Goal: Task Accomplishment & Management: Complete application form

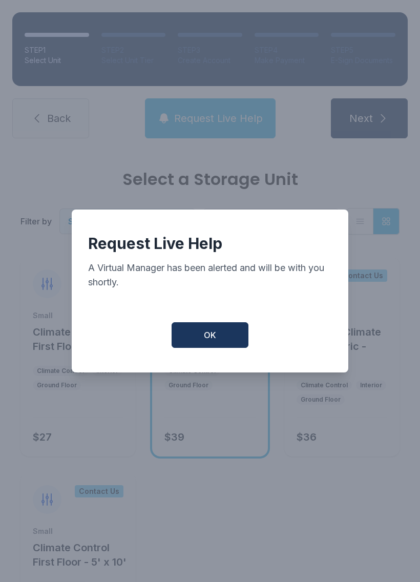
click at [241, 339] on button "OK" at bounding box center [210, 335] width 77 height 26
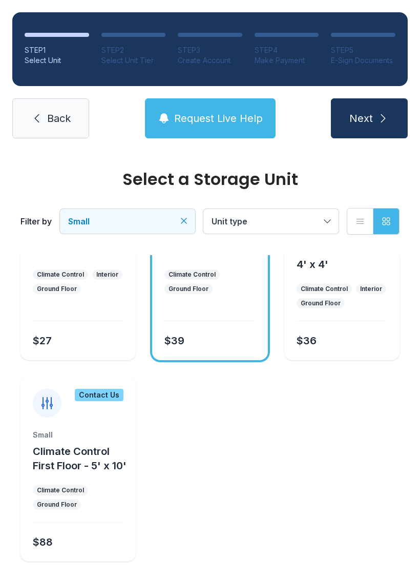
scroll to position [94, 0]
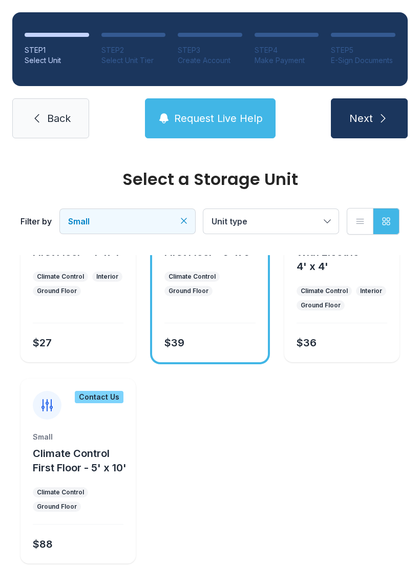
click at [386, 117] on icon "submit" at bounding box center [383, 118] width 12 height 12
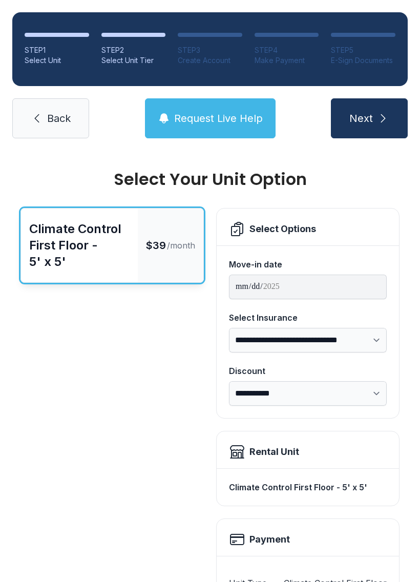
click at [75, 108] on link "Back" at bounding box center [50, 118] width 77 height 40
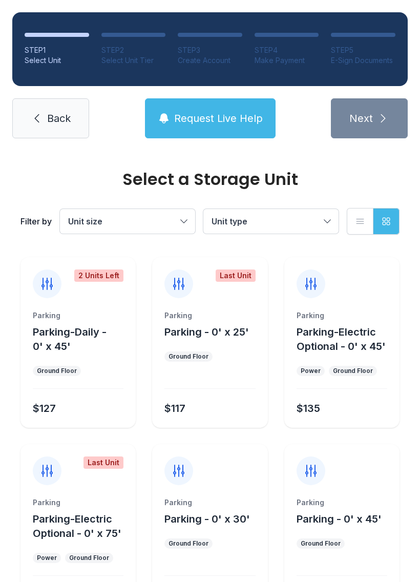
click at [65, 115] on span "Back" at bounding box center [59, 118] width 24 height 14
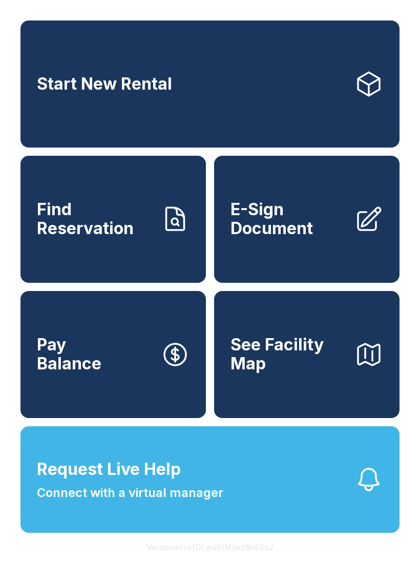
click at [270, 513] on button "Request Live Help Connect with a virtual manager" at bounding box center [209, 479] width 379 height 107
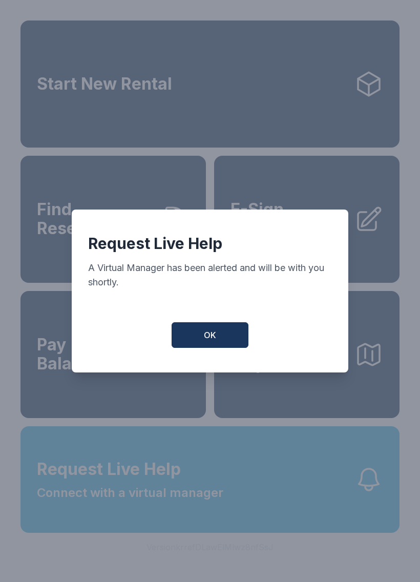
click at [229, 346] on button "OK" at bounding box center [210, 335] width 77 height 26
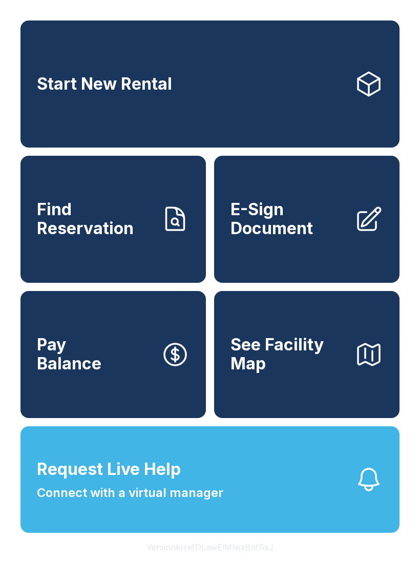
click at [122, 230] on span "Find Reservation" at bounding box center [95, 218] width 116 height 37
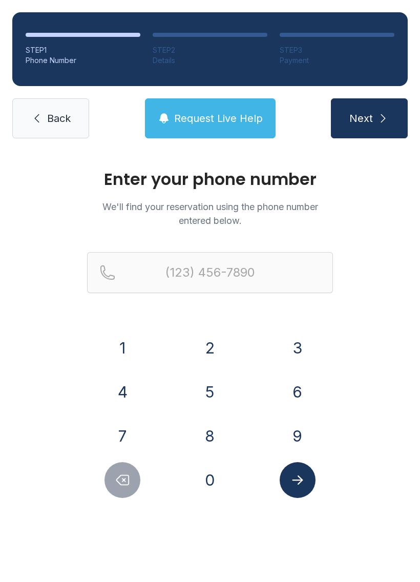
click at [122, 403] on button "4" at bounding box center [123, 392] width 36 height 36
click at [127, 347] on button "1" at bounding box center [123, 348] width 36 height 36
click at [119, 391] on button "4" at bounding box center [123, 392] width 36 height 36
click at [310, 439] on button "9" at bounding box center [298, 436] width 36 height 36
click at [135, 391] on button "4" at bounding box center [123, 392] width 36 height 36
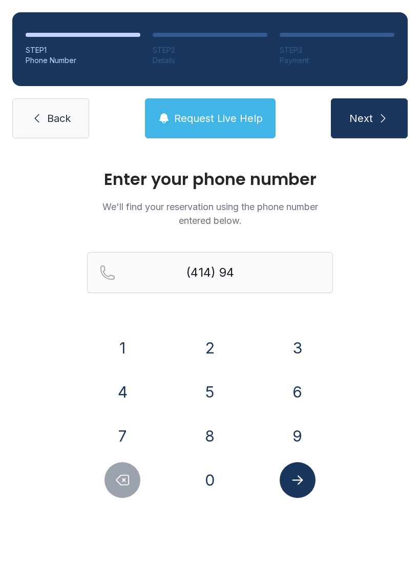
click at [305, 393] on button "6" at bounding box center [298, 392] width 36 height 36
click at [128, 347] on button "1" at bounding box center [123, 348] width 36 height 36
click at [208, 483] on button "0" at bounding box center [210, 480] width 36 height 36
click at [303, 399] on button "6" at bounding box center [298, 392] width 36 height 36
click at [128, 344] on button "1" at bounding box center [123, 348] width 36 height 36
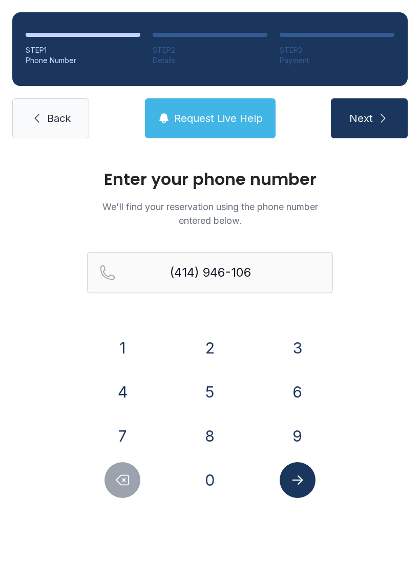
type input "[PHONE_NUMBER]"
click at [306, 479] on button "Submit lookup form" at bounding box center [298, 480] width 36 height 36
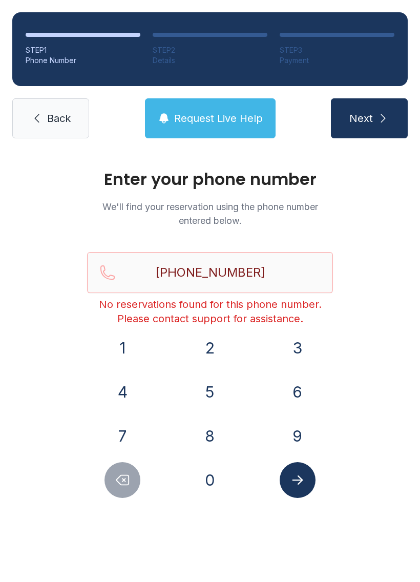
click at [375, 115] on button "Next" at bounding box center [369, 118] width 77 height 40
click at [370, 119] on span "Next" at bounding box center [361, 118] width 24 height 14
click at [381, 117] on icon "submit" at bounding box center [383, 118] width 12 height 12
click at [76, 117] on link "Back" at bounding box center [50, 118] width 77 height 40
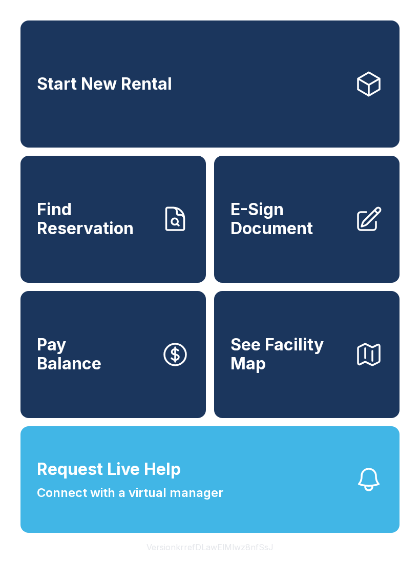
click at [299, 368] on span "See Facility Map" at bounding box center [289, 354] width 116 height 37
click at [135, 224] on span "Find Reservation" at bounding box center [95, 218] width 116 height 37
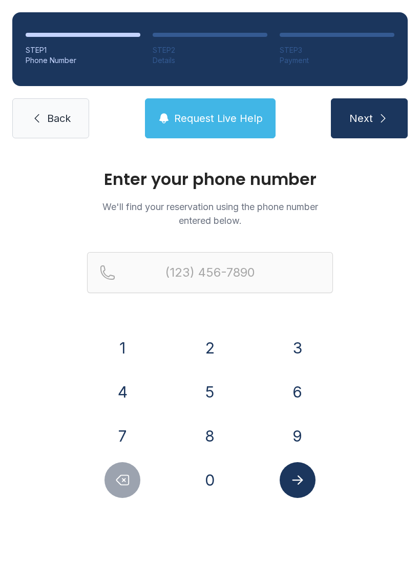
click at [135, 397] on button "4" at bounding box center [123, 392] width 36 height 36
click at [133, 340] on button "1" at bounding box center [123, 348] width 36 height 36
click at [123, 387] on button "4" at bounding box center [123, 392] width 36 height 36
click at [311, 446] on button "9" at bounding box center [298, 436] width 36 height 36
click at [135, 396] on button "4" at bounding box center [123, 392] width 36 height 36
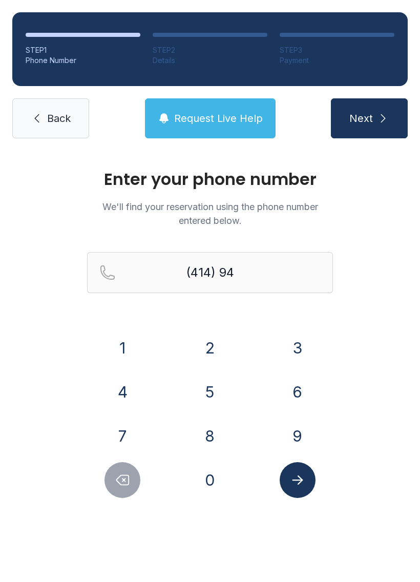
click at [306, 402] on button "6" at bounding box center [298, 392] width 36 height 36
click at [127, 340] on button "1" at bounding box center [123, 348] width 36 height 36
click at [216, 492] on button "0" at bounding box center [210, 480] width 36 height 36
click at [299, 406] on button "6" at bounding box center [298, 392] width 36 height 36
click at [136, 354] on button "1" at bounding box center [123, 348] width 36 height 36
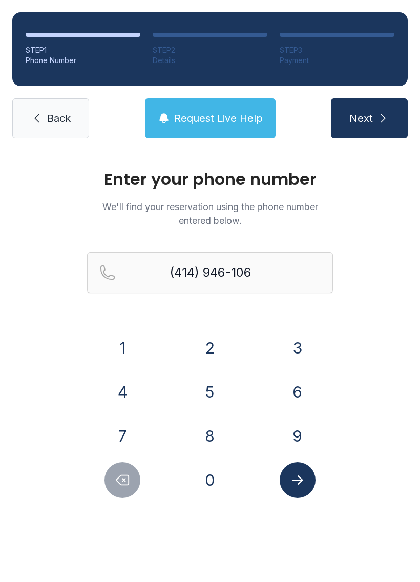
type input "[PHONE_NUMBER]"
click at [299, 489] on button "Submit lookup form" at bounding box center [298, 480] width 36 height 36
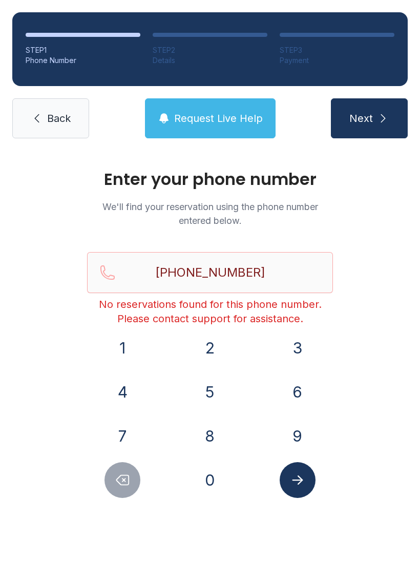
click at [70, 116] on span "Back" at bounding box center [59, 118] width 24 height 14
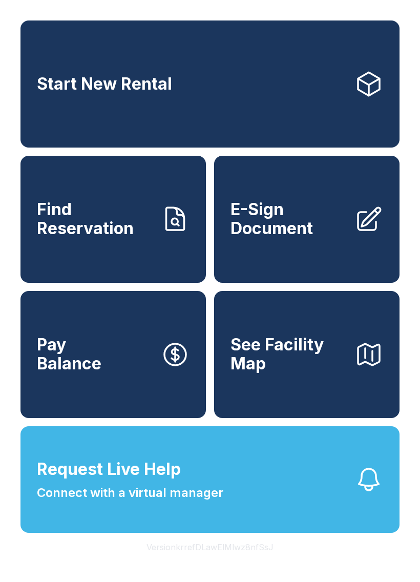
click at [346, 248] on link "E-Sign Document" at bounding box center [306, 219] width 185 height 127
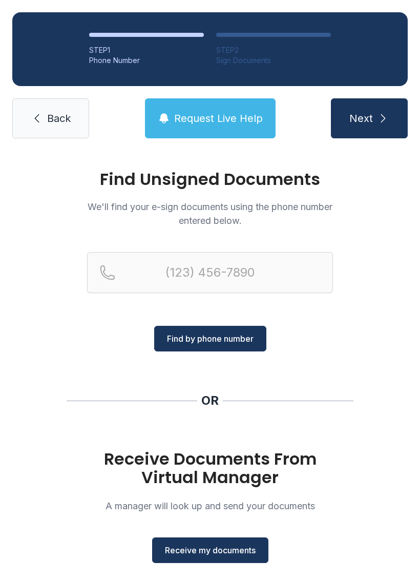
click at [230, 549] on span "Receive my documents" at bounding box center [210, 550] width 91 height 12
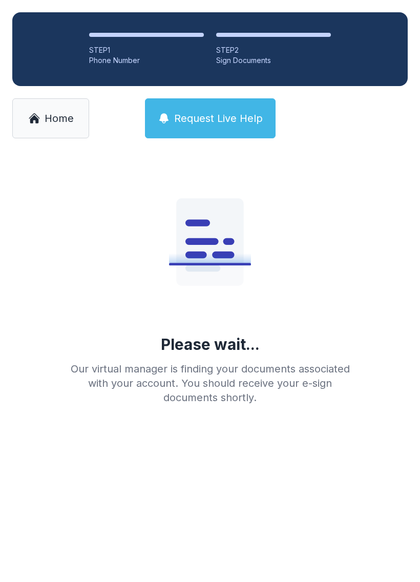
click at [66, 110] on link "Home" at bounding box center [50, 118] width 77 height 40
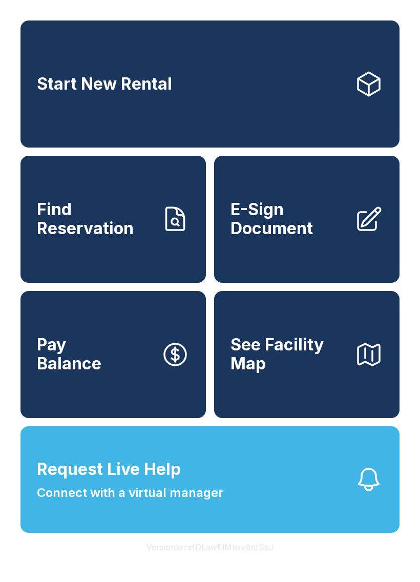
click at [324, 234] on span "E-Sign Document" at bounding box center [289, 218] width 116 height 37
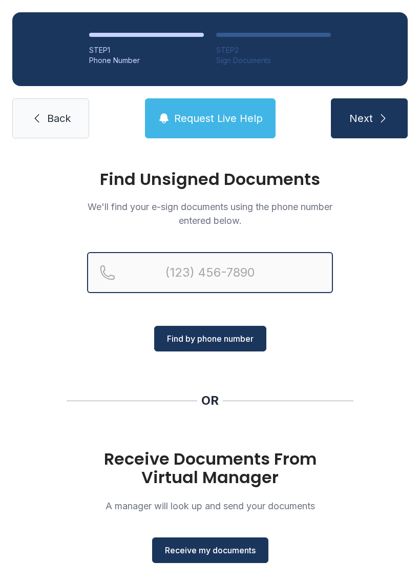
click at [295, 271] on input "Reservation phone number" at bounding box center [210, 272] width 246 height 41
type input "[PHONE_NUMBER]"
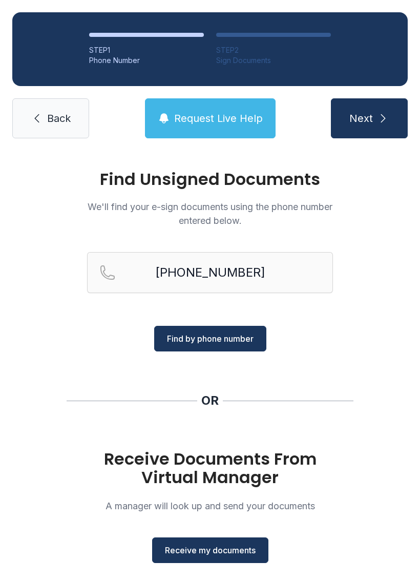
click at [228, 336] on span "Find by phone number" at bounding box center [210, 339] width 87 height 12
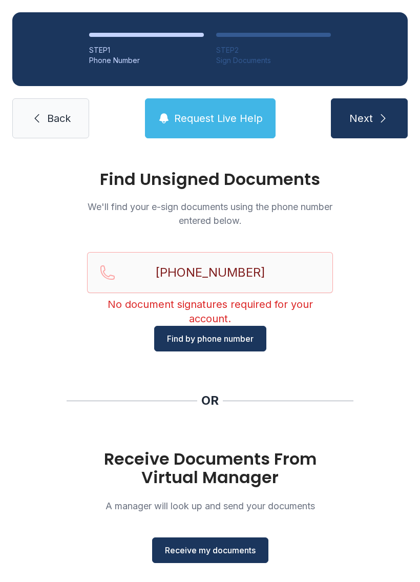
click at [245, 551] on span "Receive my documents" at bounding box center [210, 550] width 91 height 12
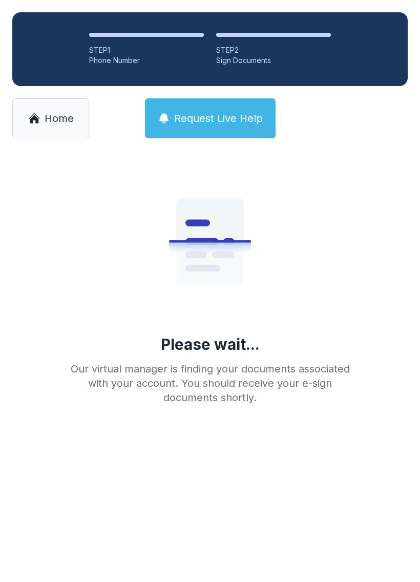
click at [71, 116] on span "Home" at bounding box center [59, 118] width 29 height 14
